Goal: Contribute content: Contribute content

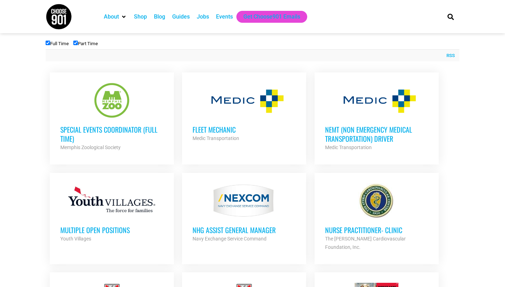
scroll to position [249, 0]
click at [119, 133] on h3 "Special Events Coordinator (Full Time)" at bounding box center [111, 134] width 103 height 18
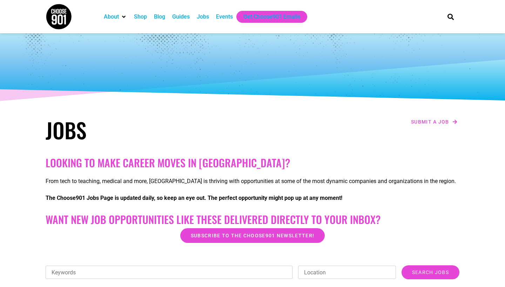
scroll to position [0, 0]
click at [222, 21] on div "Events" at bounding box center [224, 17] width 17 height 8
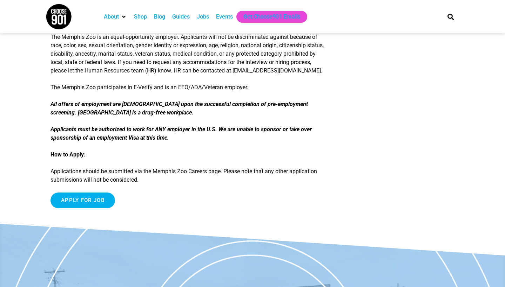
scroll to position [1160, 0]
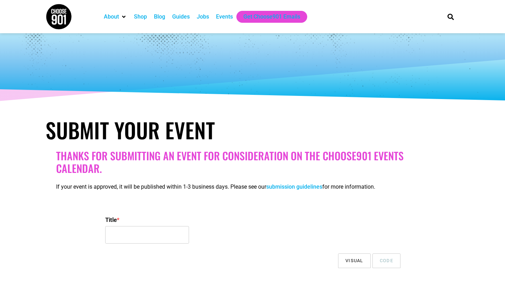
select select
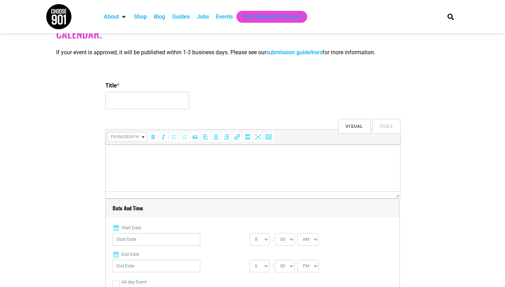
scroll to position [124, 0]
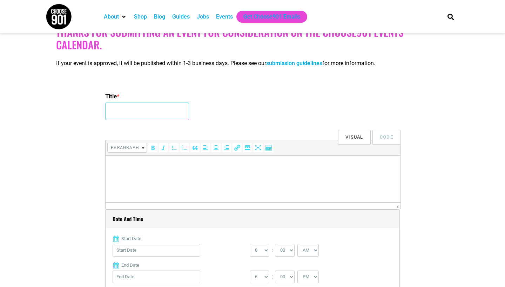
click at [162, 117] on input "Title *" at bounding box center [147, 112] width 84 height 18
click at [142, 171] on html at bounding box center [252, 166] width 294 height 20
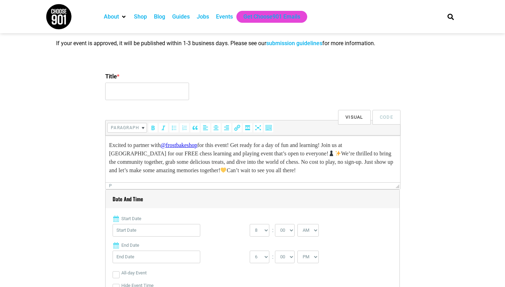
scroll to position [144, 0]
click at [170, 90] on input "Title *" at bounding box center [147, 91] width 84 height 18
type input "JW's Chess Club Event!"
click at [339, 155] on p "Excited to partner with @frostbakeshop for this event! Get ready for a day of f…" at bounding box center [252, 158] width 287 height 34
click at [264, 171] on p "Excited to partner with @frostbakeshop for this event! Get ready for a day of f…" at bounding box center [252, 158] width 287 height 34
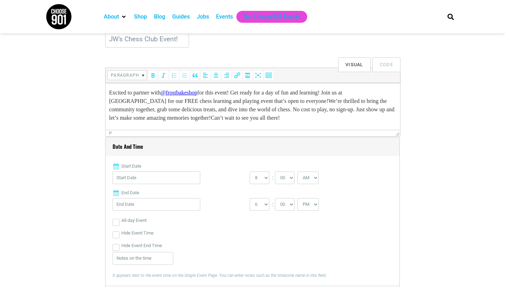
scroll to position [196, 0]
click at [132, 183] on input "Start Date" at bounding box center [156, 178] width 88 height 13
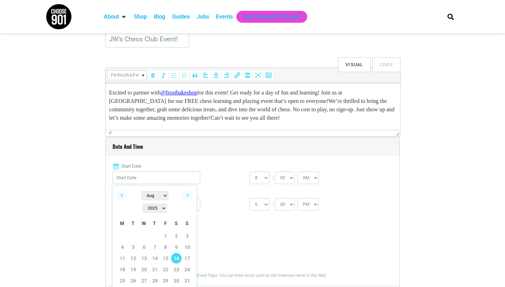
click at [177, 253] on link "16" at bounding box center [176, 258] width 11 height 11
type input "08/16/2025"
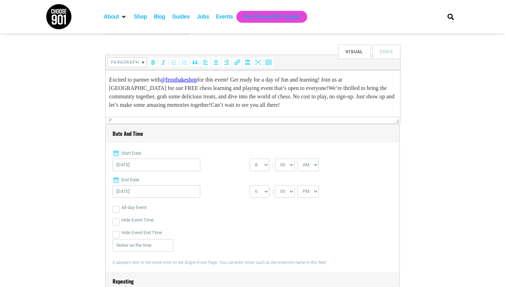
scroll to position [227, 0]
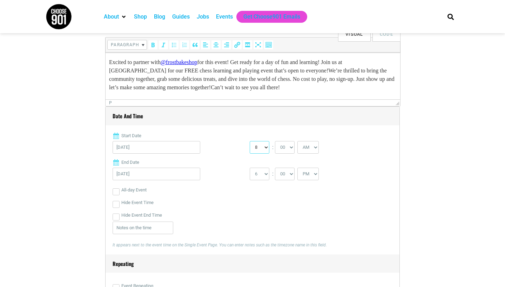
select select "11"
select select "30"
click at [226, 184] on div "All-day Event" at bounding box center [252, 190] width 280 height 13
select select "1"
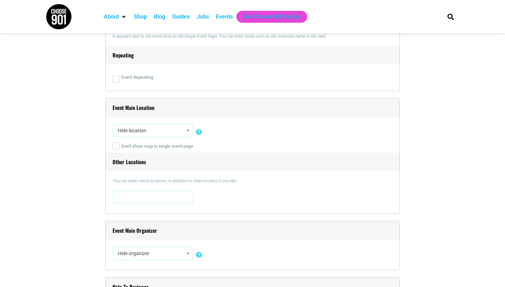
scroll to position [435, 0]
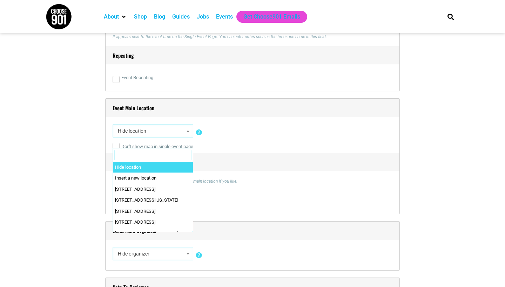
click at [158, 134] on span "Hide location" at bounding box center [153, 131] width 76 height 13
type input "f"
